Goal: Transaction & Acquisition: Purchase product/service

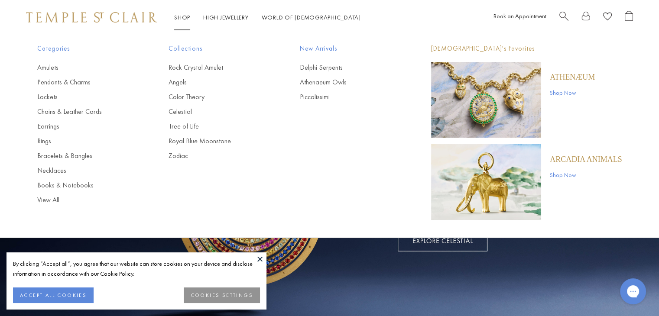
click at [185, 18] on link "Shop Shop" at bounding box center [182, 17] width 16 height 8
click at [81, 79] on link "Pendants & Charms" at bounding box center [85, 83] width 97 height 10
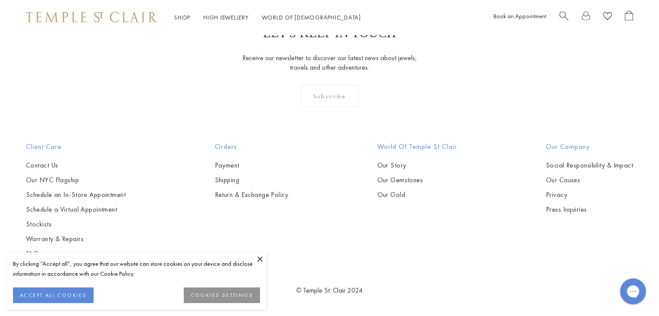
scroll to position [5501, 0]
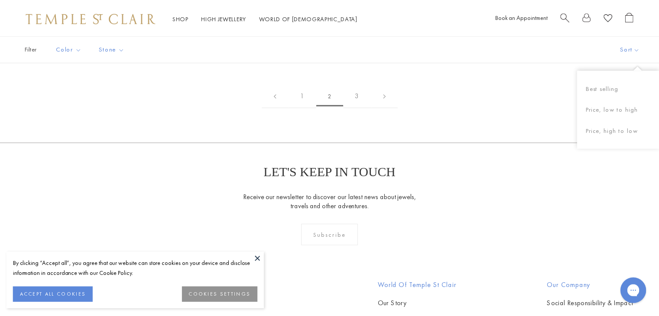
scroll to position [1431, 0]
